Goal: Task Accomplishment & Management: Complete application form

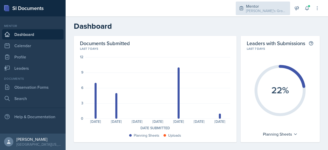
click at [242, 12] on div "Mentor [PERSON_NAME]'s Groups / Fall 2025" at bounding box center [263, 9] width 54 height 14
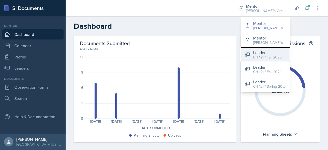
click at [255, 56] on div "CH 121 / Fall 2025" at bounding box center [267, 57] width 28 height 5
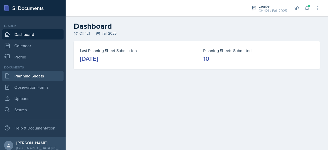
click at [27, 72] on link "Planning Sheets" at bounding box center [33, 76] width 62 height 10
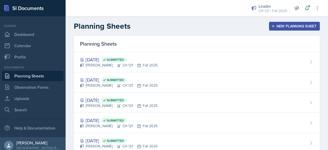
click at [308, 28] on div "New Planning Sheet" at bounding box center [294, 26] width 44 height 4
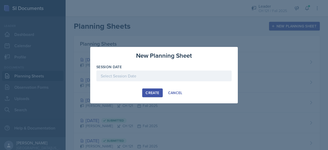
click at [191, 78] on div at bounding box center [163, 75] width 135 height 11
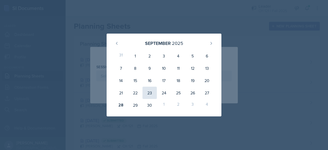
click at [152, 93] on div "23" at bounding box center [150, 93] width 14 height 12
type input "[DATE]"
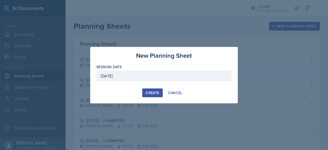
click at [152, 92] on div "Create" at bounding box center [153, 93] width 14 height 4
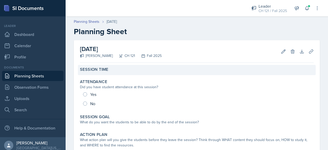
click at [109, 74] on div "Session Time" at bounding box center [197, 70] width 238 height 10
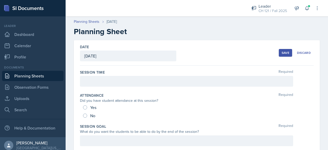
click at [142, 79] on div at bounding box center [186, 81] width 213 height 11
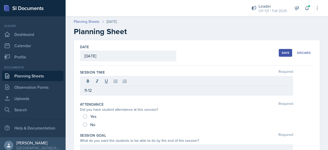
click at [83, 119] on div "Yes" at bounding box center [90, 116] width 14 height 8
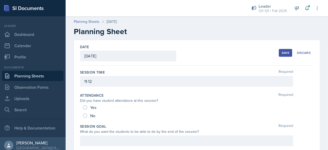
click at [94, 107] on span "Yes" at bounding box center [93, 107] width 6 height 5
click at [87, 107] on input "Yes" at bounding box center [85, 107] width 4 height 4
radio input "true"
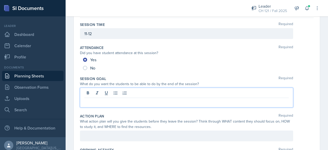
click at [144, 99] on p at bounding box center [186, 102] width 205 height 6
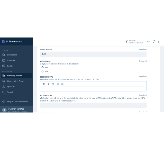
scroll to position [56, 0]
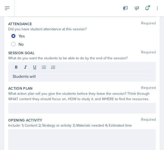
click at [53, 74] on p "Students will" at bounding box center [82, 76] width 138 height 6
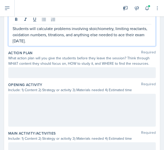
click at [53, 74] on p at bounding box center [82, 72] width 138 height 6
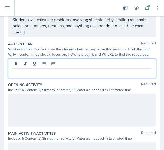
click at [53, 74] on p at bounding box center [82, 72] width 138 height 6
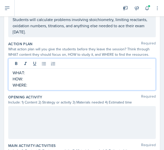
click at [28, 69] on p "WHAT:" at bounding box center [82, 72] width 138 height 6
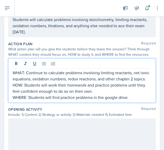
click at [50, 141] on div at bounding box center [81, 134] width 147 height 33
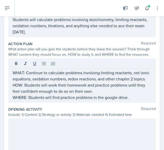
scroll to position [113, 0]
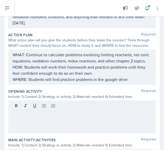
click at [39, 123] on div at bounding box center [81, 116] width 147 height 33
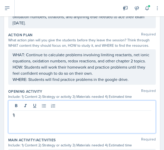
scroll to position [122, 0]
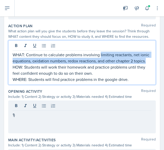
drag, startPoint x: 99, startPoint y: 54, endPoint x: 115, endPoint y: 65, distance: 19.8
click at [115, 64] on p "WHAT: Continue to calculate problems involving limiting reactants, net ionic eq…" at bounding box center [82, 58] width 138 height 12
copy p "limiting reactants, net ionic equations, oxidation numbers, redox reactions, an…"
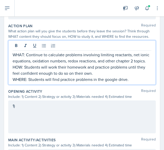
click at [38, 111] on div "1)" at bounding box center [81, 116] width 147 height 33
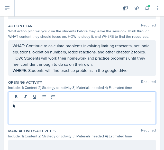
scroll to position [113, 0]
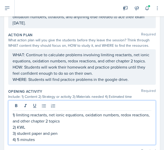
click at [74, 124] on p "1) limiting reactants, net ionic equations, oxidation numbers, redox reactions,…" at bounding box center [82, 118] width 138 height 12
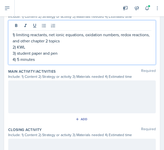
click at [53, 95] on div at bounding box center [81, 96] width 147 height 33
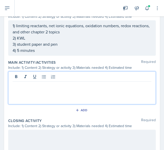
scroll to position [202, 0]
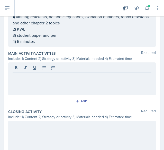
click at [23, 87] on div at bounding box center [81, 78] width 147 height 33
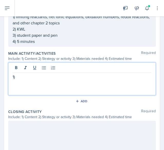
scroll to position [211, 0]
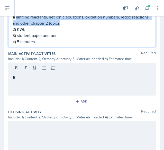
drag, startPoint x: 80, startPoint y: 29, endPoint x: 16, endPoint y: 22, distance: 65.0
click at [16, 22] on p "1) limiting reactants, net ionic equations, oxidation numbers, redox reactions,…" at bounding box center [82, 20] width 138 height 12
copy p "limiting reactants, net ionic equations, oxidation numbers, redox reactions, an…"
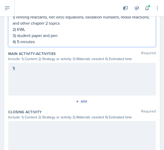
click at [37, 76] on div "1)" at bounding box center [81, 79] width 147 height 33
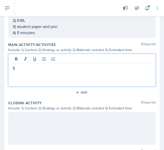
scroll to position [202, 0]
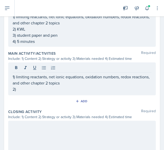
click at [48, 92] on p "2)" at bounding box center [82, 89] width 138 height 6
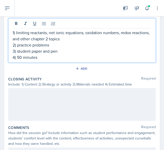
scroll to position [247, 0]
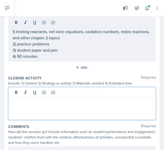
click at [45, 98] on p at bounding box center [82, 101] width 138 height 6
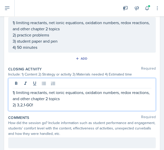
scroll to position [267, 0]
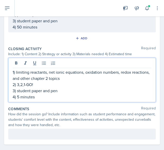
click at [37, 139] on div at bounding box center [81, 133] width 147 height 11
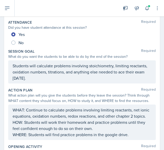
scroll to position [0, 0]
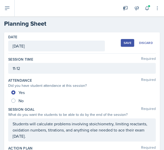
click at [123, 42] on div "Save" at bounding box center [127, 43] width 8 height 4
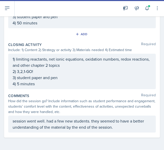
scroll to position [231, 0]
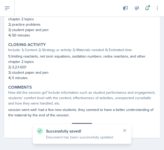
click at [78, 123] on button "Submit" at bounding box center [82, 127] width 20 height 9
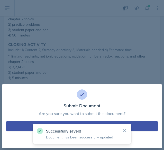
click at [24, 124] on button "Submit" at bounding box center [81, 126] width 151 height 10
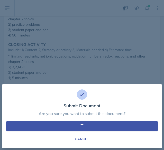
radio input "true"
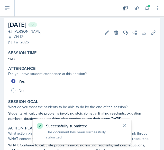
scroll to position [0, 0]
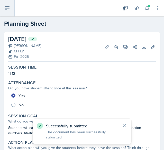
click at [5, 10] on icon at bounding box center [7, 8] width 6 height 6
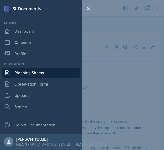
click at [32, 73] on link "Planning Sheets" at bounding box center [41, 72] width 78 height 10
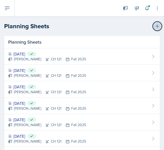
click at [154, 24] on icon at bounding box center [156, 26] width 5 height 5
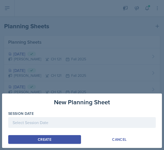
click at [28, 122] on div at bounding box center [81, 122] width 147 height 11
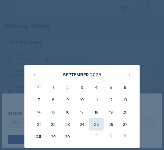
click at [100, 123] on div "25" at bounding box center [96, 124] width 14 height 12
type input "[DATE]"
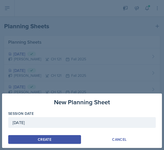
click at [58, 138] on button "Create" at bounding box center [44, 139] width 73 height 9
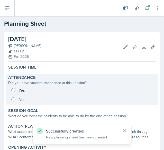
click at [64, 85] on div "Yes No" at bounding box center [81, 94] width 147 height 18
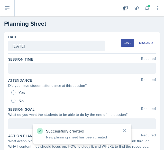
click at [53, 66] on div at bounding box center [81, 68] width 147 height 11
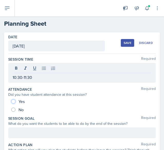
click at [13, 102] on input "Yes" at bounding box center [13, 101] width 4 height 4
radio input "true"
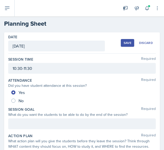
click at [30, 120] on div at bounding box center [81, 123] width 147 height 11
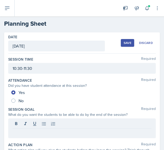
click at [21, 129] on p at bounding box center [82, 132] width 138 height 6
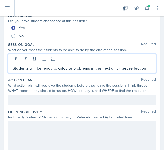
click at [32, 98] on p at bounding box center [82, 100] width 138 height 6
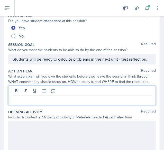
click at [25, 97] on p at bounding box center [82, 100] width 138 height 6
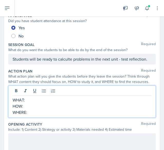
click at [31, 101] on p "WHAT:" at bounding box center [82, 100] width 138 height 6
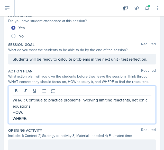
click at [28, 99] on p "WHAT: Continue to practice problems involving limiting reactants, net ionic equ…" at bounding box center [82, 103] width 138 height 12
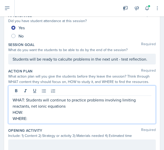
click at [70, 104] on p "WHAT: Students will continue to practice problems involving limiting reactants,…" at bounding box center [82, 103] width 138 height 12
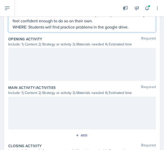
click at [97, 81] on div "Opening Activity Required Include: 1) Content 2) Strategy or activity 3) Materi…" at bounding box center [81, 59] width 147 height 48
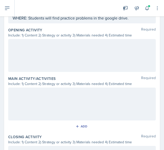
scroll to position [165, 0]
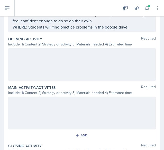
click at [99, 50] on div at bounding box center [81, 64] width 147 height 33
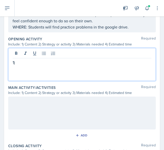
click at [44, 63] on p "1)" at bounding box center [82, 62] width 138 height 6
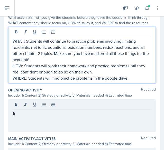
scroll to position [132, 0]
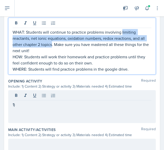
drag, startPoint x: 122, startPoint y: 32, endPoint x: 52, endPoint y: 43, distance: 70.0
click at [52, 43] on p "WHAT: Students will continue to practice problems involving limiting reactants,…" at bounding box center [82, 41] width 138 height 25
copy p "limiting reactants, net ionic equations, oxidation numbers, redox reactions, an…"
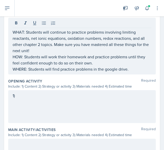
click at [18, 99] on div "1)" at bounding box center [81, 106] width 147 height 33
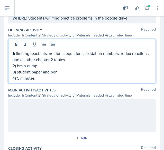
click at [41, 110] on div at bounding box center [81, 115] width 147 height 33
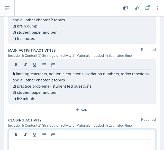
click at [45, 140] on p at bounding box center [82, 143] width 138 height 6
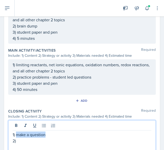
drag, startPoint x: 46, startPoint y: 133, endPoint x: 17, endPoint y: 134, distance: 28.7
click at [17, 134] on p "1) make a question" at bounding box center [82, 134] width 138 height 6
copy p "make a question"
click at [20, 139] on p "2)" at bounding box center [82, 140] width 138 height 6
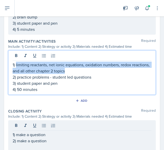
drag, startPoint x: 84, startPoint y: 70, endPoint x: 16, endPoint y: 65, distance: 68.6
click at [16, 65] on p "1) limiting reactants, net ionic equations, oxidation numbers, redox reactions,…" at bounding box center [82, 68] width 138 height 12
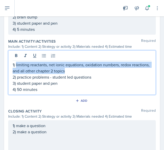
copy p "limiting reactants, net ionic equations, oxidation numbers, redox reactions, an…"
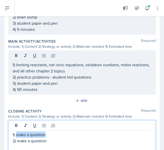
drag, startPoint x: 45, startPoint y: 124, endPoint x: 16, endPoint y: 130, distance: 30.2
click at [16, 131] on p "1) make a question" at bounding box center [82, 134] width 138 height 6
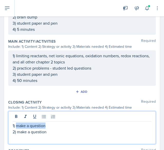
scroll to position [205, 0]
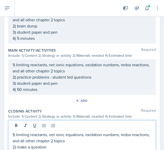
click at [49, 141] on p "2) make a question" at bounding box center [82, 147] width 138 height 6
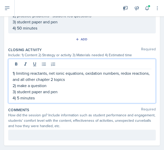
scroll to position [272, 0]
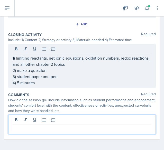
click at [62, 126] on p at bounding box center [82, 129] width 138 height 6
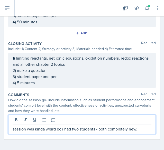
click at [62, 126] on p "session was kinda weird bc i had two students - both completely new." at bounding box center [82, 129] width 138 height 6
click at [139, 129] on p "session was kinda weird bc i had two students - both completely new." at bounding box center [82, 129] width 138 height 6
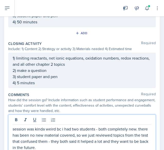
scroll to position [291, 0]
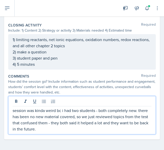
click at [115, 107] on p "session was kinda weird bc i had two students - both completely new. there has …" at bounding box center [82, 119] width 138 height 25
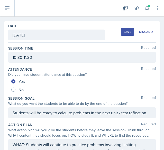
scroll to position [0, 0]
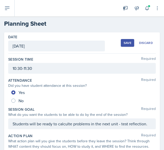
click at [123, 40] on button "Save" at bounding box center [126, 43] width 13 height 8
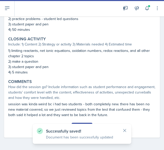
scroll to position [236, 0]
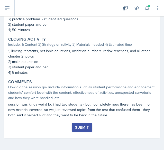
click at [77, 125] on div "Submit" at bounding box center [82, 127] width 14 height 4
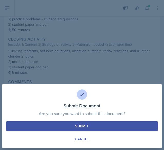
click at [77, 123] on button "Submit" at bounding box center [81, 126] width 151 height 10
radio input "true"
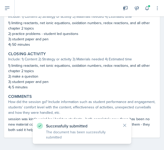
scroll to position [221, 0]
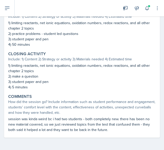
drag, startPoint x: 29, startPoint y: 77, endPoint x: 3, endPoint y: 48, distance: 39.2
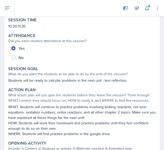
scroll to position [0, 0]
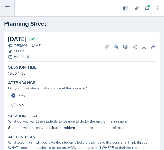
click at [6, 9] on icon at bounding box center [7, 8] width 6 height 6
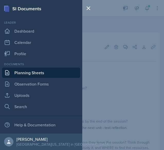
click at [18, 74] on link "Planning Sheets" at bounding box center [41, 72] width 78 height 10
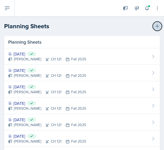
click at [155, 26] on icon at bounding box center [157, 26] width 4 height 4
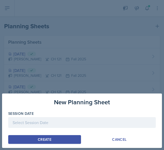
click at [38, 123] on div at bounding box center [81, 122] width 147 height 11
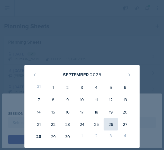
click at [109, 124] on div "26" at bounding box center [110, 124] width 14 height 12
type input "[DATE]"
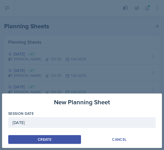
click at [53, 137] on button "Create" at bounding box center [44, 139] width 73 height 9
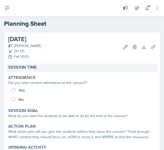
click at [39, 69] on div "Session Time" at bounding box center [81, 67] width 147 height 5
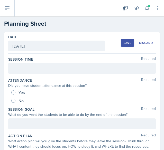
click at [40, 69] on div at bounding box center [81, 68] width 147 height 11
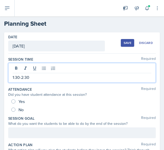
click at [11, 105] on div "No" at bounding box center [17, 109] width 13 height 8
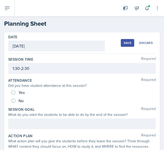
click at [22, 127] on div at bounding box center [81, 123] width 147 height 11
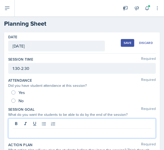
click at [16, 104] on div "No" at bounding box center [17, 100] width 13 height 8
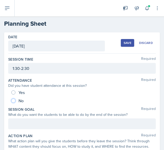
click at [14, 101] on input "No" at bounding box center [13, 100] width 4 height 4
radio input "true"
click at [45, 123] on div at bounding box center [81, 123] width 147 height 11
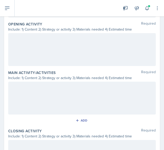
click at [57, 42] on div at bounding box center [81, 49] width 147 height 33
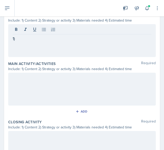
click at [74, 40] on p "1)" at bounding box center [82, 38] width 138 height 6
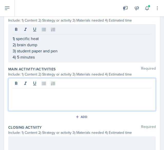
click at [45, 85] on div at bounding box center [81, 94] width 147 height 33
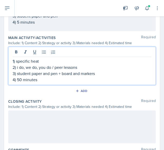
click at [37, 113] on p at bounding box center [82, 116] width 138 height 6
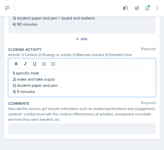
click at [44, 129] on p at bounding box center [82, 128] width 138 height 6
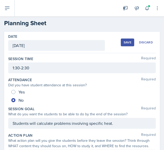
scroll to position [0, 0]
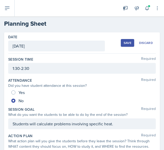
click at [125, 45] on button "Save" at bounding box center [126, 43] width 13 height 8
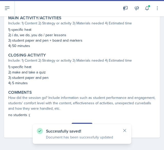
scroll to position [177, 0]
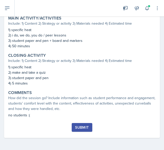
click at [80, 127] on div "Submit" at bounding box center [82, 127] width 14 height 4
click at [78, 125] on div "Submit" at bounding box center [82, 127] width 14 height 4
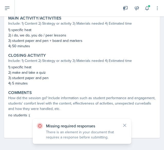
click at [127, 121] on div "Missing required responses There is an element in your document that requires a…" at bounding box center [82, 130] width 98 height 25
click at [124, 127] on icon at bounding box center [124, 125] width 5 height 5
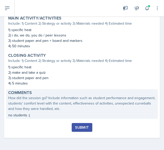
click at [98, 108] on div "How did the session go? Include information such as student performance and eng…" at bounding box center [81, 103] width 147 height 16
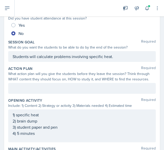
scroll to position [76, 0]
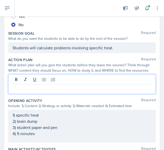
drag, startPoint x: 96, startPoint y: 86, endPoint x: 52, endPoint y: 86, distance: 44.9
click at [52, 86] on p at bounding box center [82, 88] width 138 height 6
click at [43, 88] on p "WHAT:" at bounding box center [82, 88] width 138 height 6
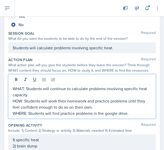
click at [43, 88] on p "WHAT: Students will continue to calculate problems involving specific heat capa…" at bounding box center [82, 91] width 138 height 12
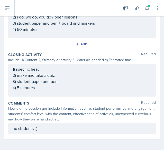
scroll to position [0, 0]
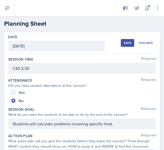
click at [123, 43] on div "Save" at bounding box center [127, 43] width 8 height 4
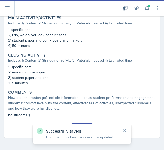
scroll to position [198, 0]
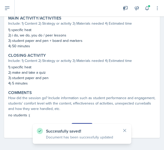
click at [82, 123] on button "Submit" at bounding box center [82, 127] width 20 height 9
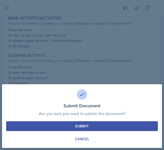
click at [19, 126] on button "Submit" at bounding box center [81, 126] width 151 height 10
radio input "true"
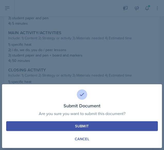
scroll to position [184, 0]
